Goal: Find specific page/section: Find specific page/section

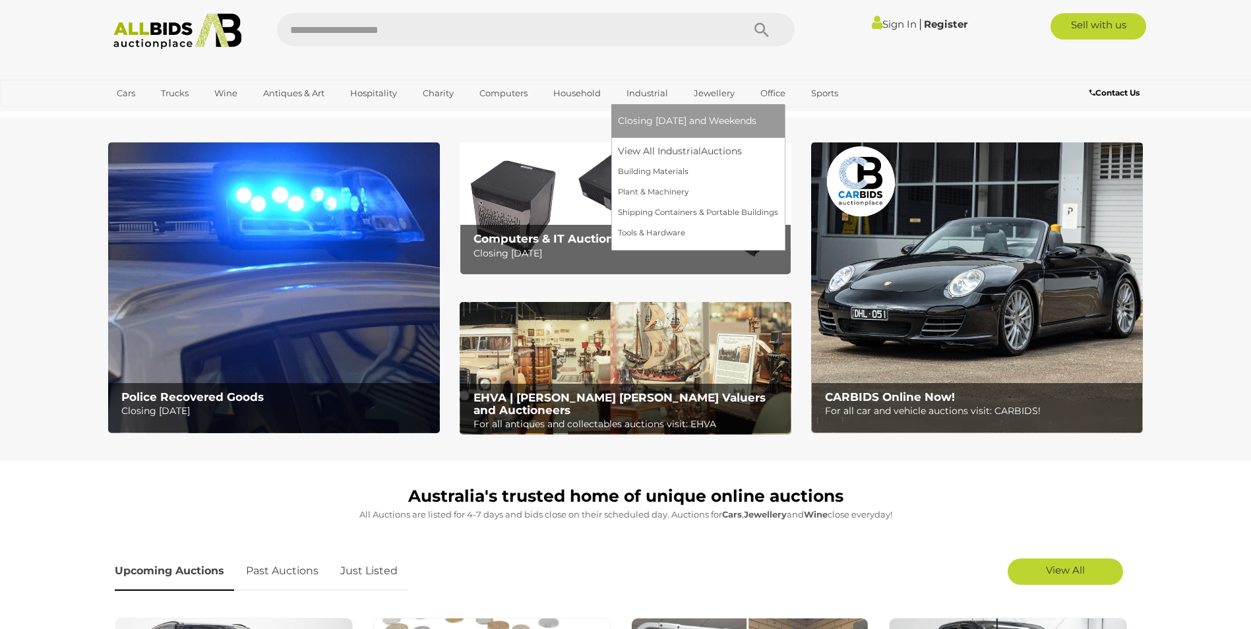
click at [643, 94] on link "Industrial" at bounding box center [647, 93] width 59 height 22
click at [634, 175] on link "Building Materials" at bounding box center [698, 172] width 160 height 20
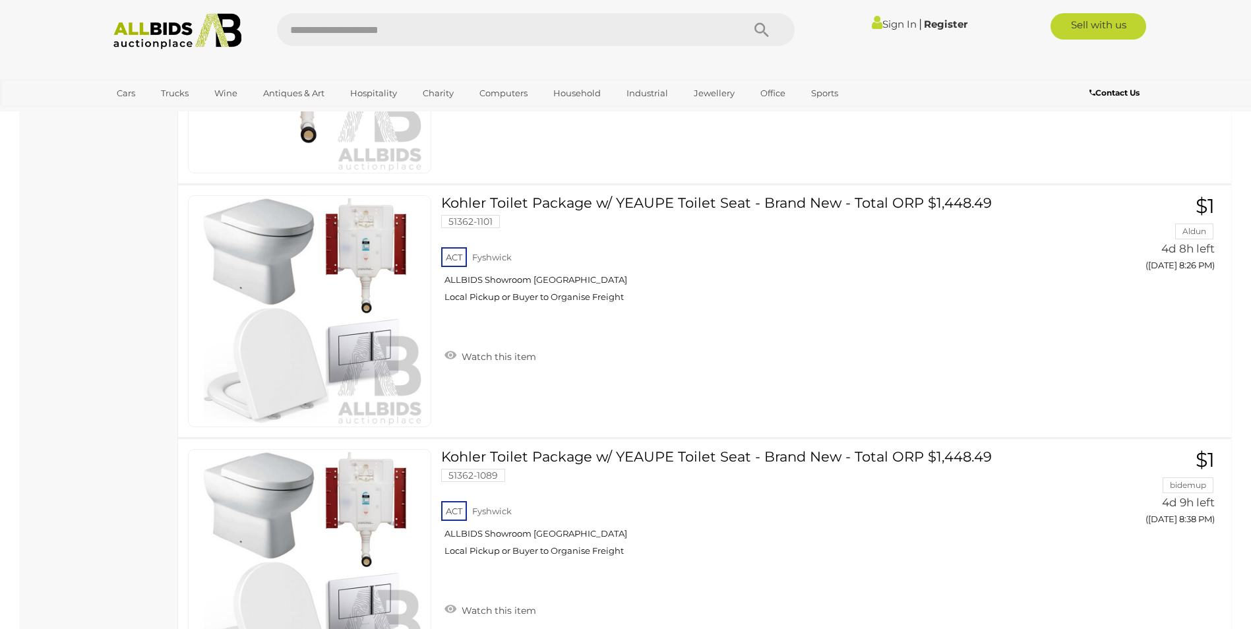
scroll to position [3956, 0]
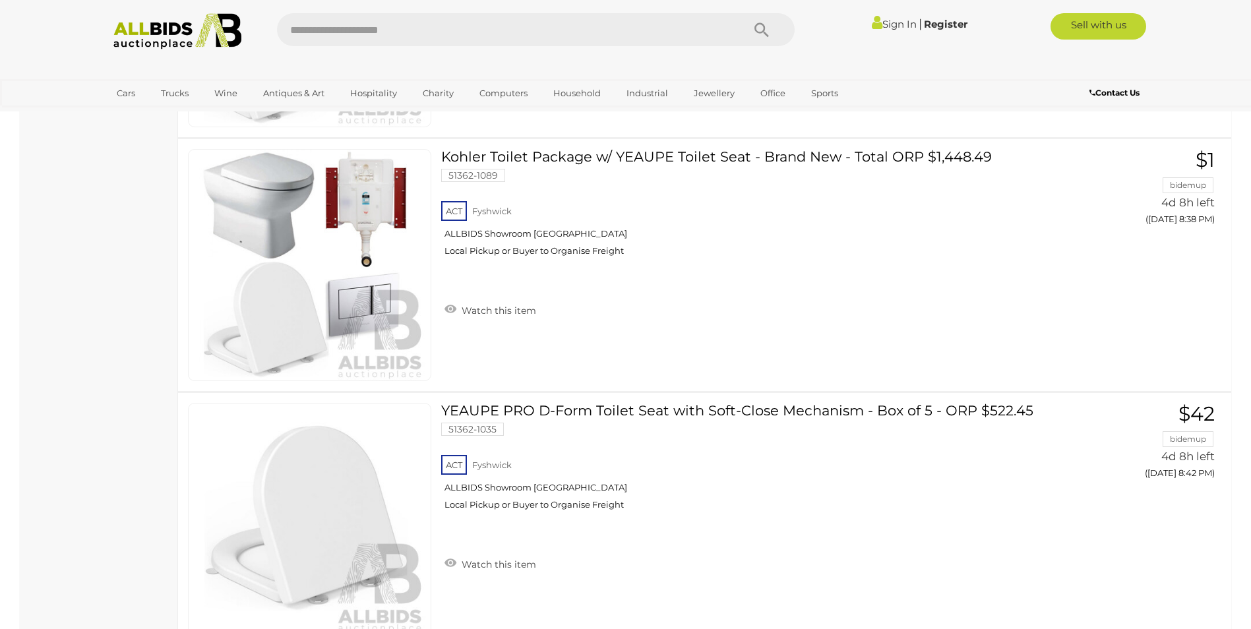
click at [1250, 628] on html "< Online Building Material Auctions in [GEOGRAPHIC_DATA] | Tools Equipment | AL…" at bounding box center [625, 337] width 1251 height 8586
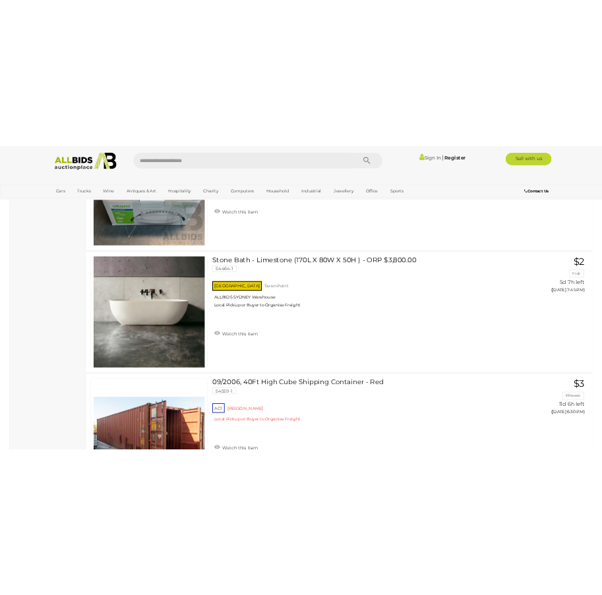
scroll to position [6659, 0]
